Goal: Task Accomplishment & Management: Complete application form

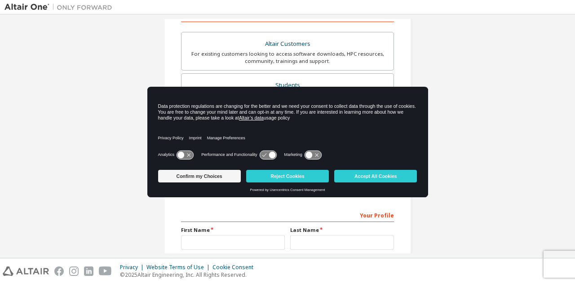
scroll to position [154, 0]
click at [370, 176] on button "Accept All Cookies" at bounding box center [375, 176] width 83 height 13
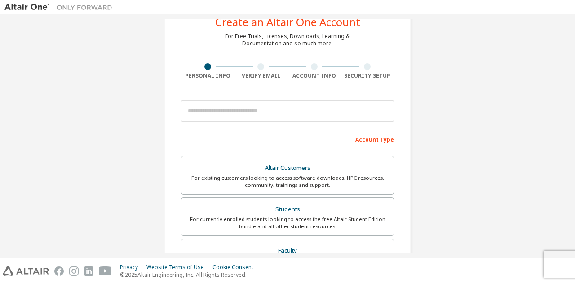
scroll to position [29, 0]
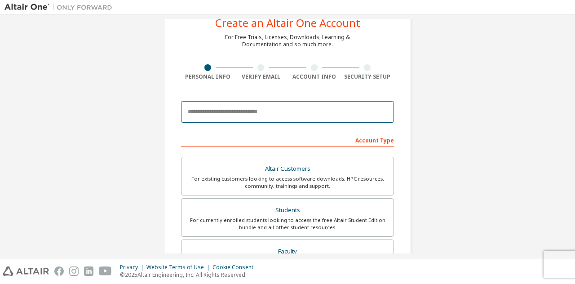
click at [253, 116] on input "email" at bounding box center [287, 112] width 213 height 22
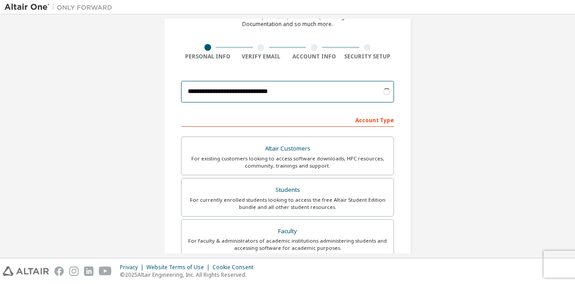
scroll to position [49, 0]
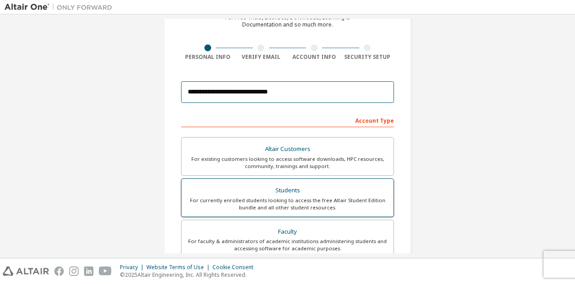
type input "**********"
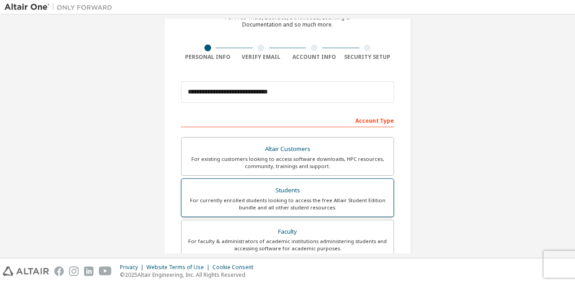
click at [317, 193] on div "Students" at bounding box center [287, 190] width 201 height 13
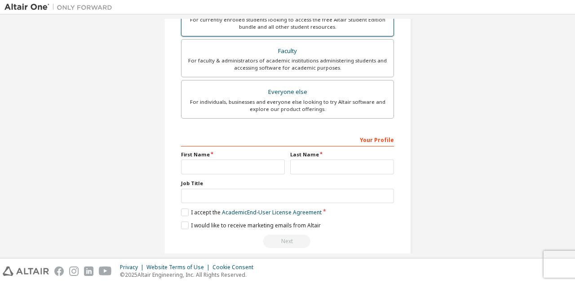
scroll to position [230, 0]
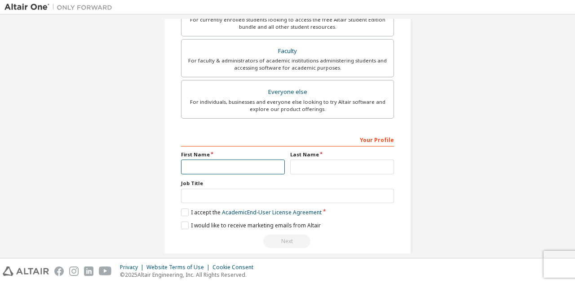
click at [233, 164] on input "text" at bounding box center [233, 167] width 104 height 15
type input "******"
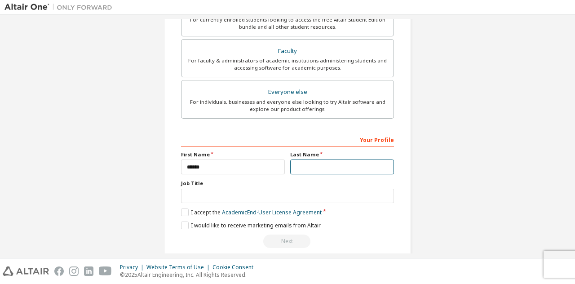
click at [317, 164] on input "text" at bounding box center [342, 167] width 104 height 15
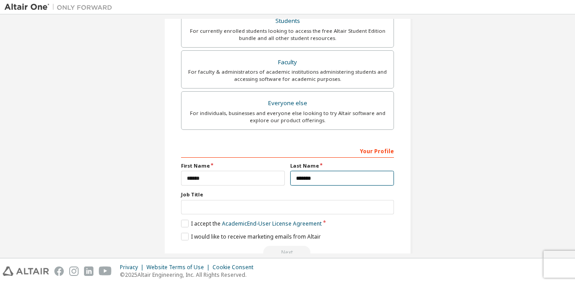
scroll to position [231, 0]
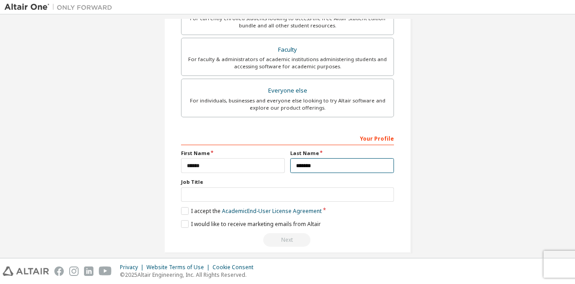
type input "*******"
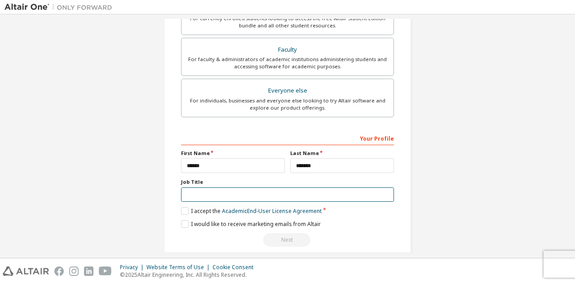
click at [250, 191] on input "text" at bounding box center [287, 194] width 213 height 15
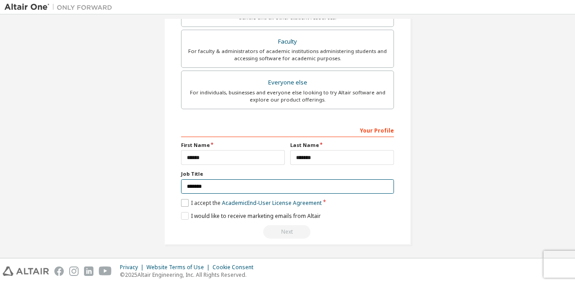
type input "*******"
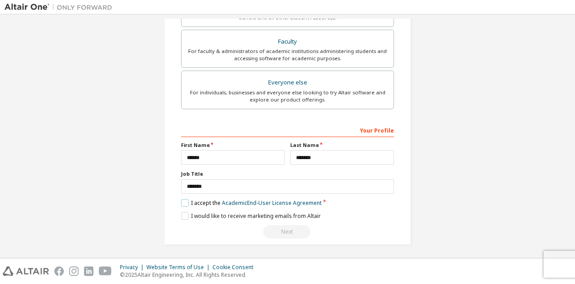
click at [184, 204] on label "I accept the Academic End-User License Agreement" at bounding box center [251, 203] width 141 height 8
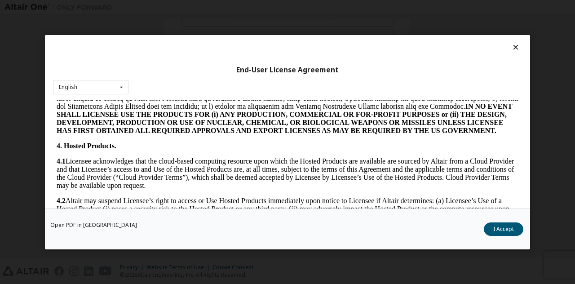
scroll to position [628, 0]
click at [512, 49] on icon at bounding box center [516, 47] width 9 height 8
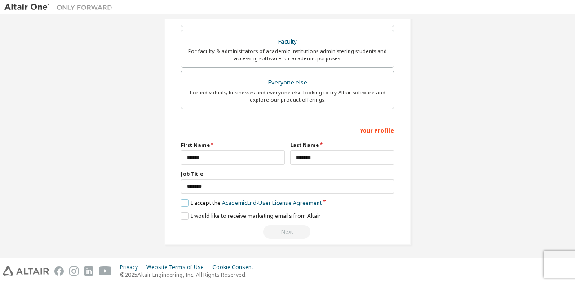
click at [185, 202] on label "I accept the Academic End-User License Agreement" at bounding box center [251, 203] width 141 height 8
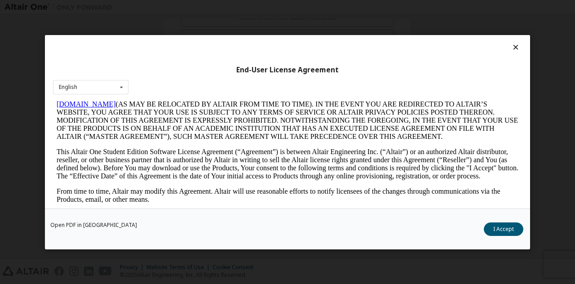
scroll to position [93, 0]
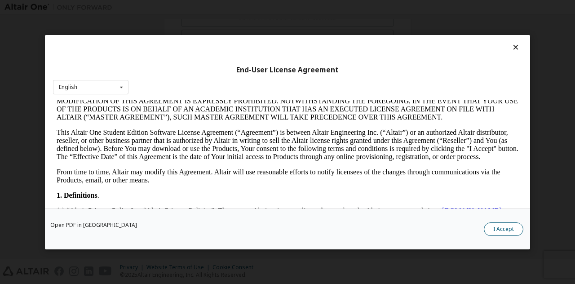
click at [503, 233] on button "I Accept" at bounding box center [504, 228] width 40 height 13
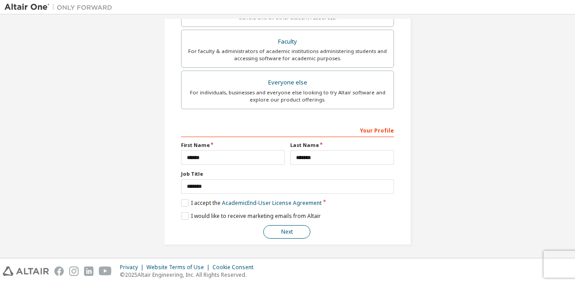
click at [285, 228] on button "Next" at bounding box center [286, 231] width 47 height 13
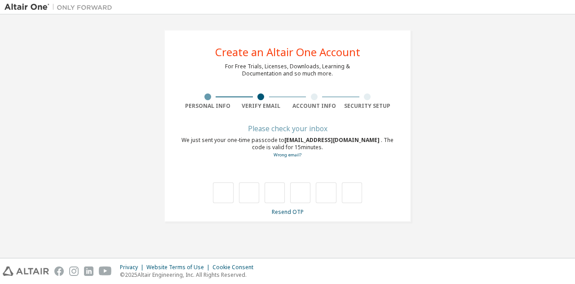
scroll to position [0, 0]
type input "*"
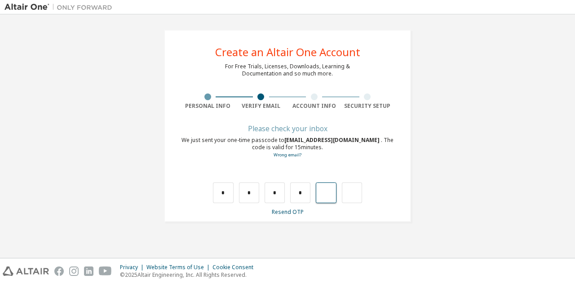
type input "*"
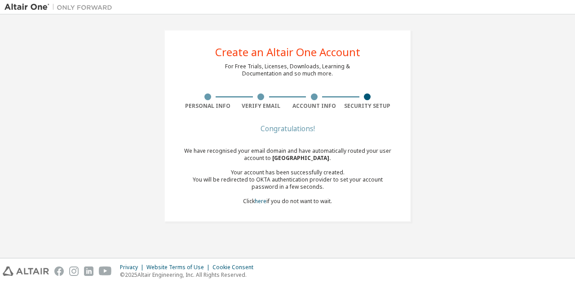
click at [275, 205] on div "Congratulations! We have recognised your email domain and have automatically ro…" at bounding box center [287, 171] width 213 height 90
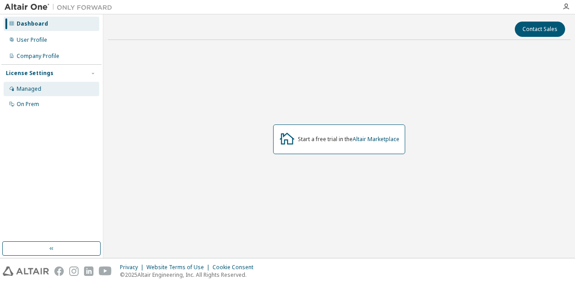
click at [68, 89] on div "Managed" at bounding box center [52, 89] width 96 height 14
